Goal: Task Accomplishment & Management: Use online tool/utility

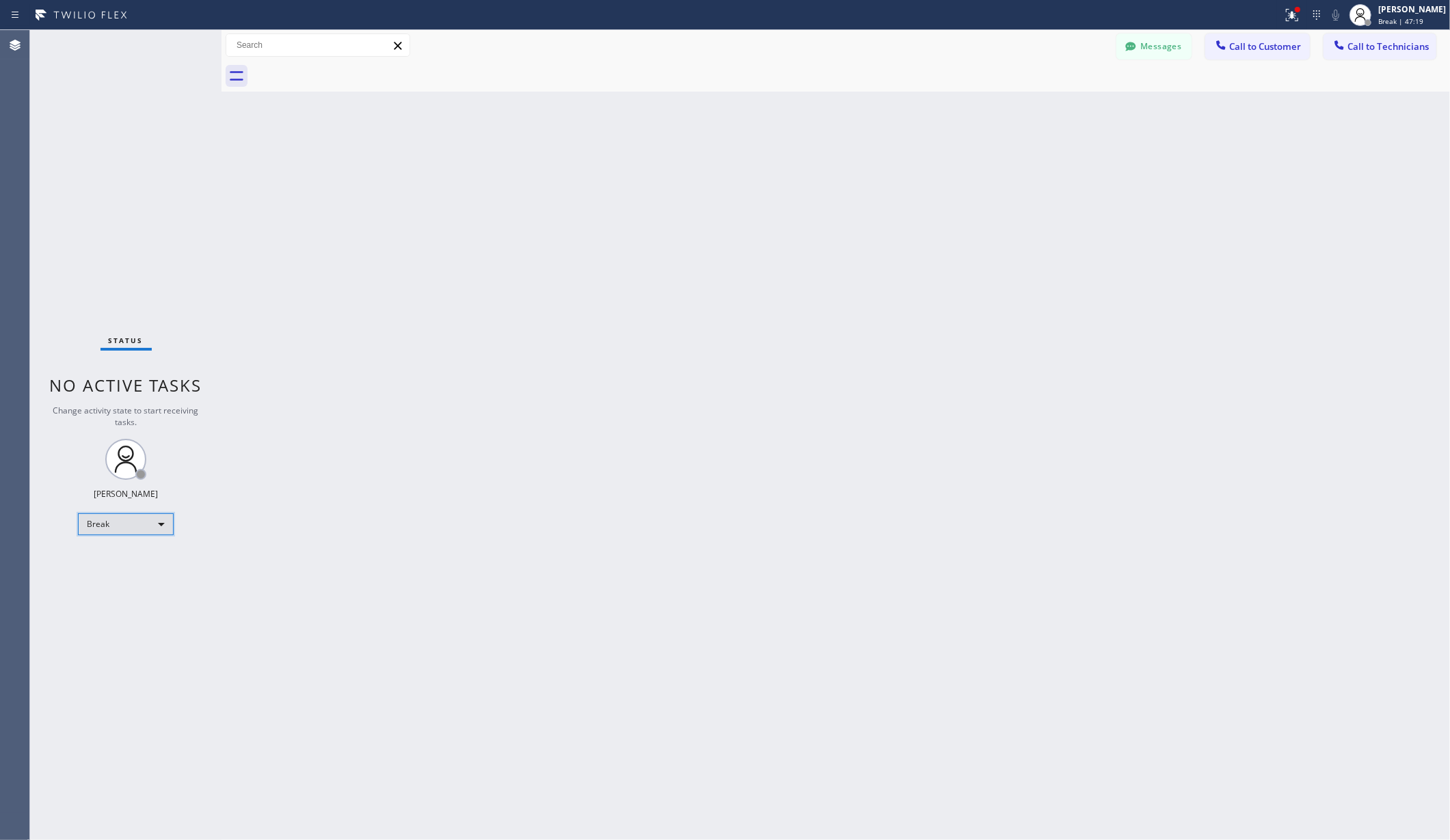
click at [132, 523] on div "Break" at bounding box center [125, 524] width 96 height 22
click at [129, 576] on li "Unavailable" at bounding box center [125, 577] width 93 height 16
click at [574, 601] on div "Back to Dashboard Change Sender ID Customers Technicians AA [PERSON_NAME] [DATE…" at bounding box center [835, 435] width 1229 height 810
click at [551, 276] on div "Back to Dashboard Change Sender ID Customers Technicians AA [PERSON_NAME] [DATE…" at bounding box center [835, 435] width 1229 height 810
click at [626, 89] on div at bounding box center [851, 76] width 1198 height 31
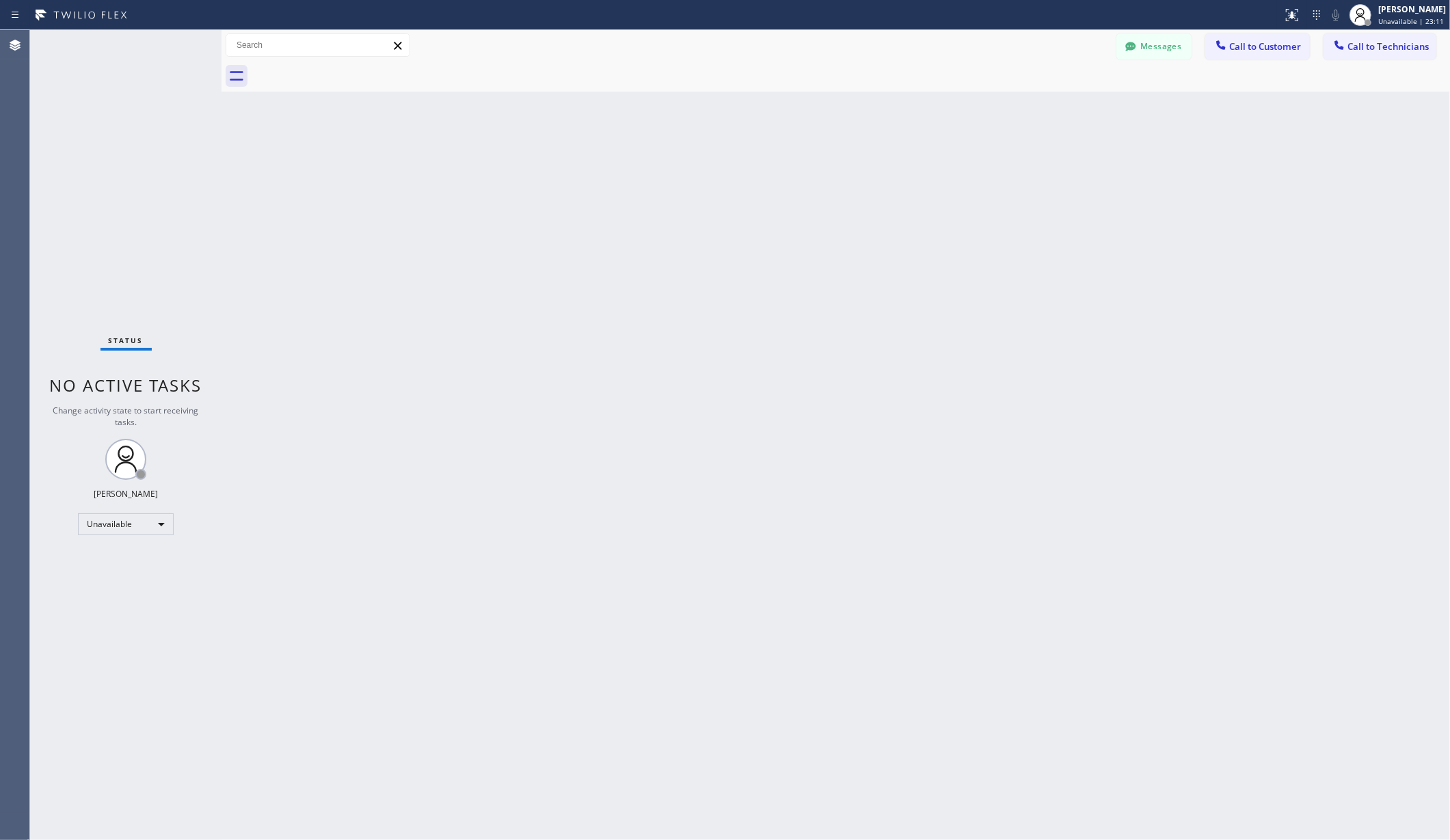
click at [310, 202] on div "Back to Dashboard Change Sender ID Customers Technicians AA [PERSON_NAME] [DATE…" at bounding box center [835, 435] width 1229 height 810
click at [325, 220] on div "Back to Dashboard Change Sender ID Customers Technicians AA [PERSON_NAME] [DATE…" at bounding box center [835, 435] width 1229 height 810
click at [324, 183] on div "Back to Dashboard Change Sender ID Customers Technicians AA [PERSON_NAME] [DATE…" at bounding box center [835, 435] width 1229 height 810
click at [342, 258] on div "Back to Dashboard Change Sender ID Customers Technicians AA [PERSON_NAME] [DATE…" at bounding box center [835, 435] width 1229 height 810
click at [337, 296] on div "Back to Dashboard Change Sender ID Customers Technicians AA [PERSON_NAME] [DATE…" at bounding box center [835, 435] width 1229 height 810
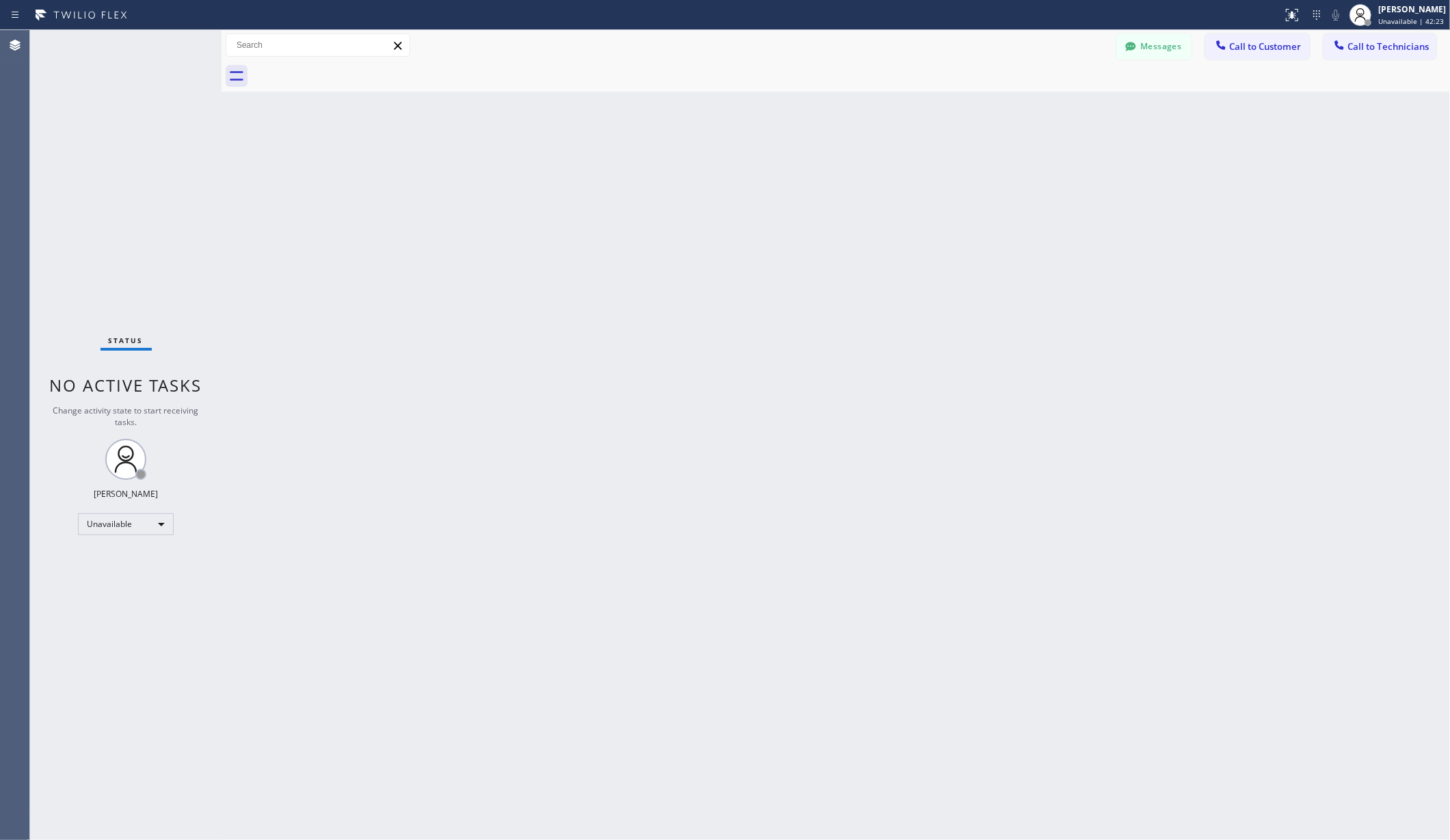
click at [297, 582] on div "Back to Dashboard Change Sender ID Customers Technicians AA [PERSON_NAME] [DATE…" at bounding box center [835, 435] width 1229 height 810
click at [338, 243] on div "Back to Dashboard Change Sender ID Customers Technicians AA [PERSON_NAME] [DATE…" at bounding box center [835, 435] width 1229 height 810
